Goal: Task Accomplishment & Management: Manage account settings

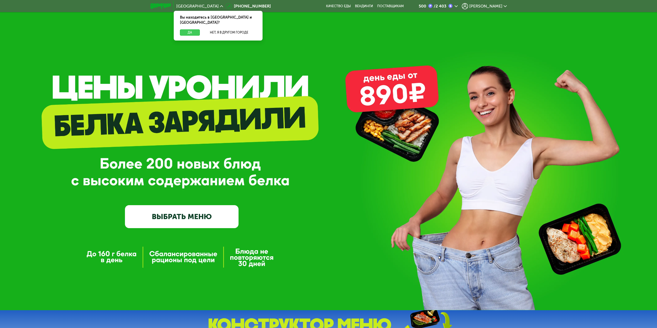
click at [191, 29] on button "Да" at bounding box center [190, 32] width 20 height 6
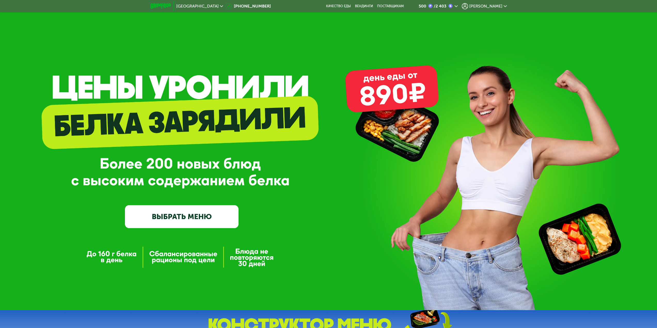
click at [496, 6] on span "[PERSON_NAME]" at bounding box center [486, 6] width 33 height 4
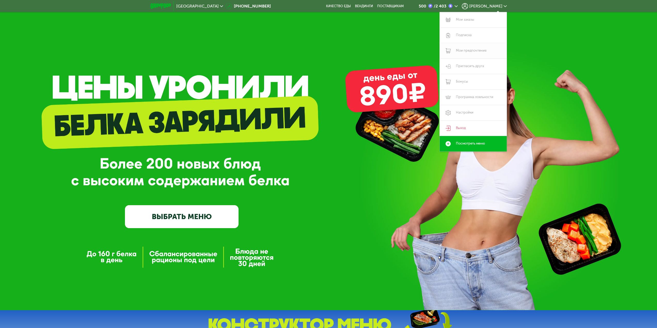
click at [468, 52] on link "Мои предпочтения" at bounding box center [473, 50] width 67 height 15
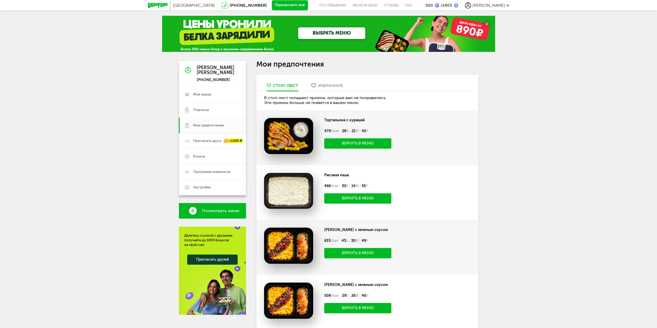
click at [334, 82] on div "Стоп-лист Избранное В стоп-лист попадают приемы, которые вам не понравились. Эт…" at bounding box center [368, 284] width 222 height 418
click at [330, 86] on div "Избранное" at bounding box center [331, 85] width 25 height 5
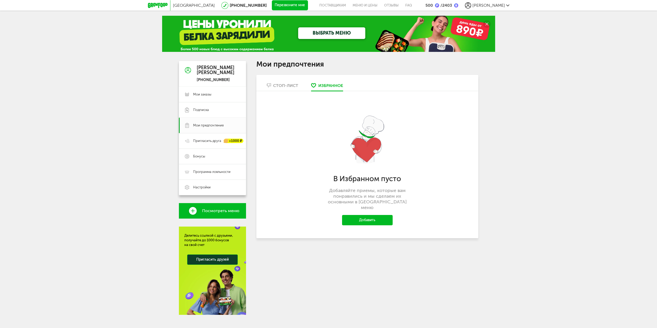
click at [356, 215] on button "Добавить" at bounding box center [367, 220] width 51 height 10
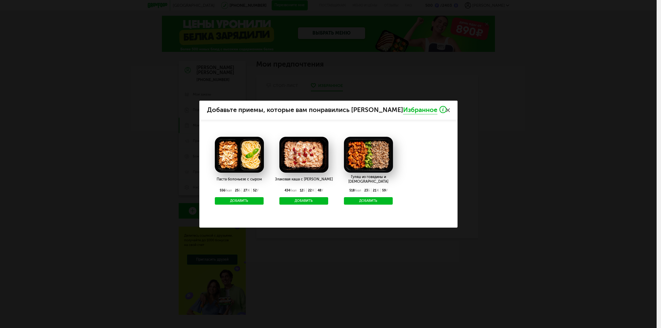
click at [447, 109] on use at bounding box center [448, 110] width 4 height 4
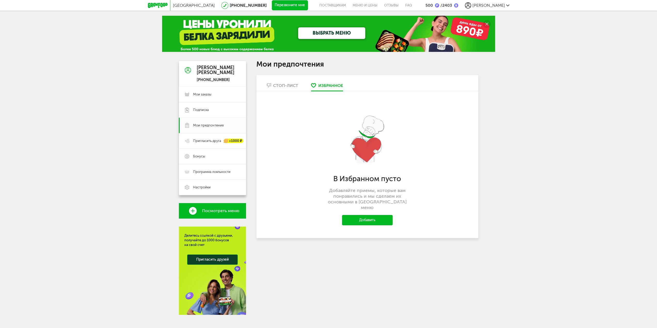
click at [282, 86] on div "Стоп-лист" at bounding box center [285, 85] width 25 height 5
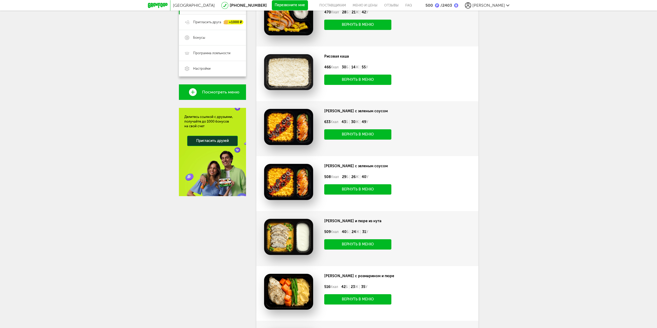
scroll to position [10, 0]
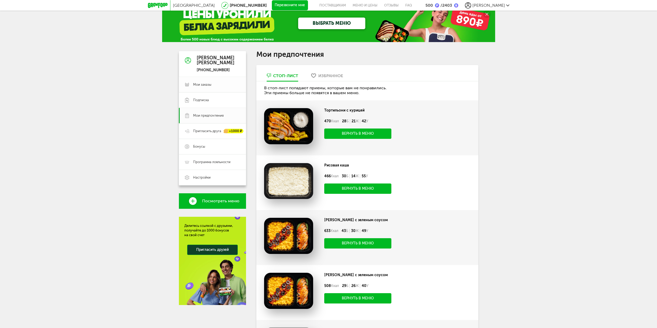
click at [196, 86] on span "Мои заказы" at bounding box center [202, 84] width 18 height 5
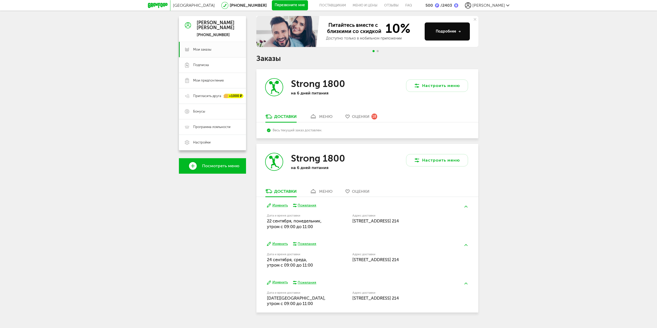
scroll to position [56, 0]
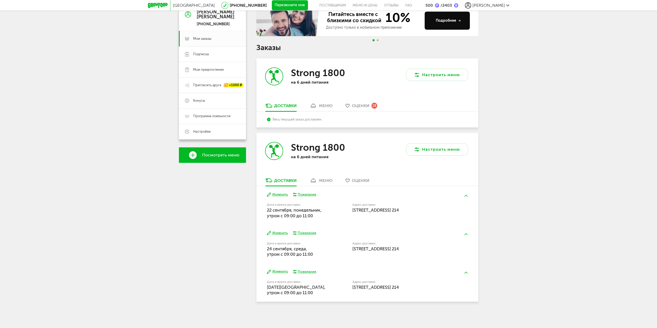
click at [324, 182] on div "меню" at bounding box center [325, 180] width 13 height 5
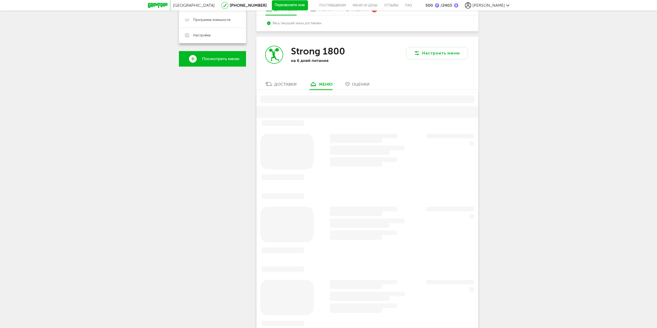
scroll to position [150, 0]
